Goal: Task Accomplishment & Management: Use online tool/utility

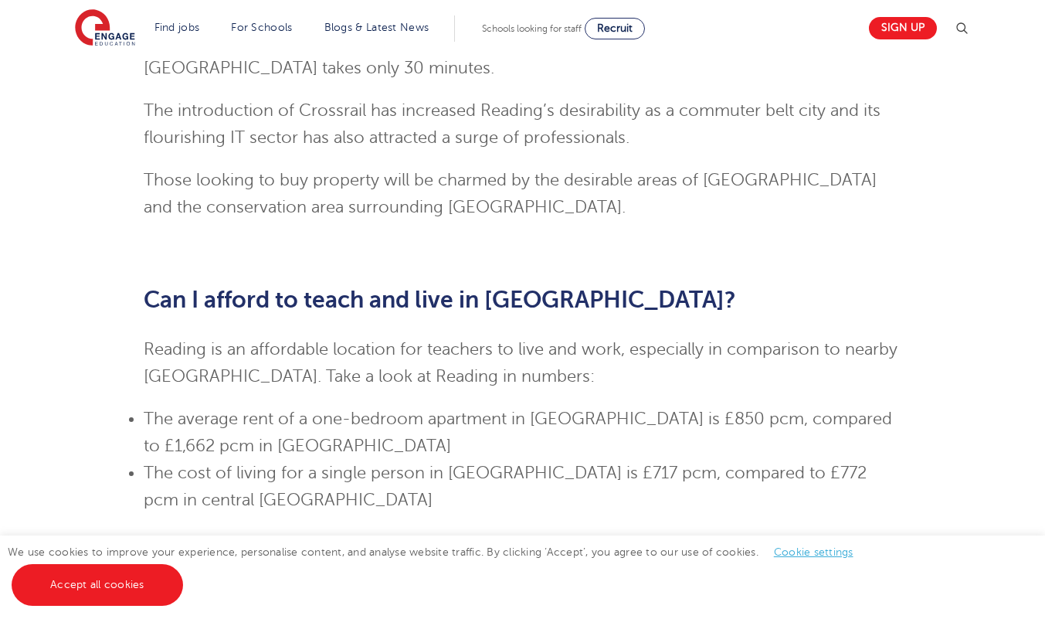
scroll to position [316, 0]
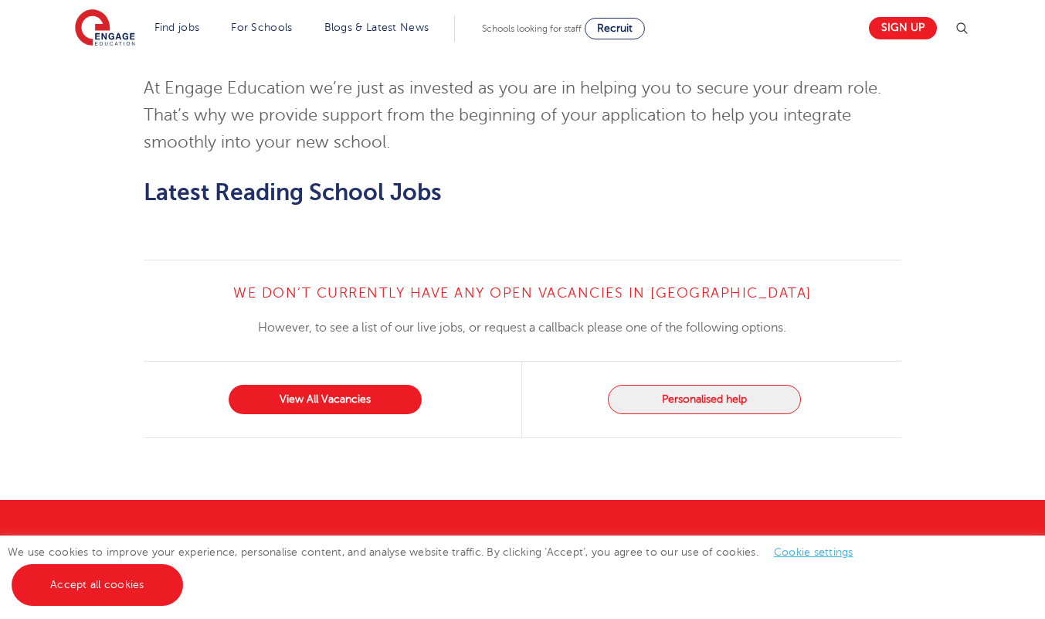
scroll to position [1533, 0]
click at [291, 385] on link "View All Vacancies" at bounding box center [325, 399] width 193 height 29
